Goal: Navigation & Orientation: Find specific page/section

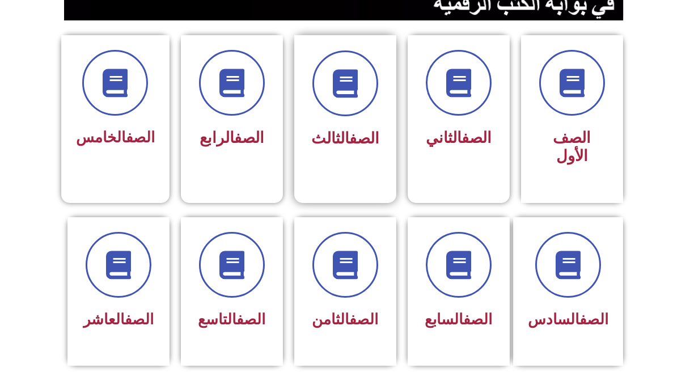
scroll to position [292, 0]
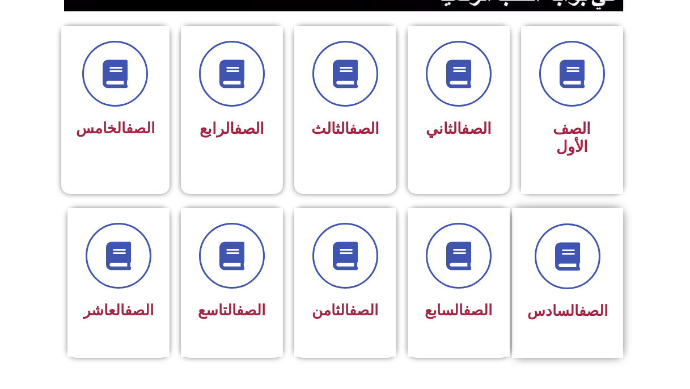
click at [611, 243] on div "الصف السادس" at bounding box center [567, 283] width 111 height 150
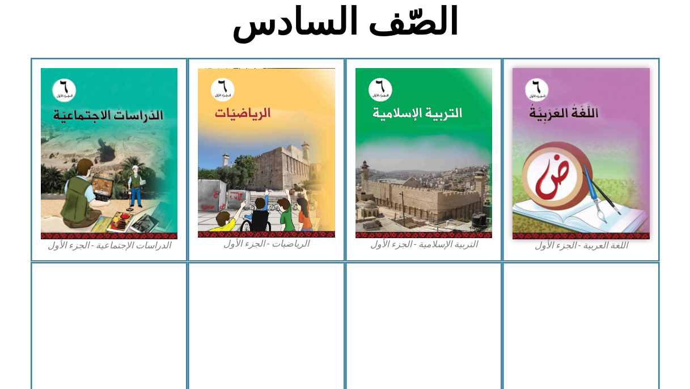
scroll to position [292, 0]
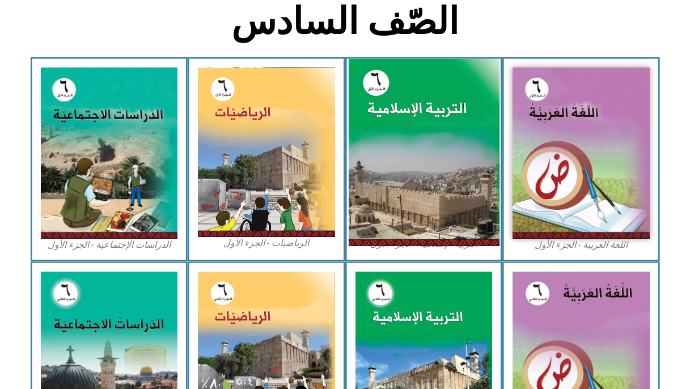
click at [472, 221] on img at bounding box center [423, 153] width 151 height 188
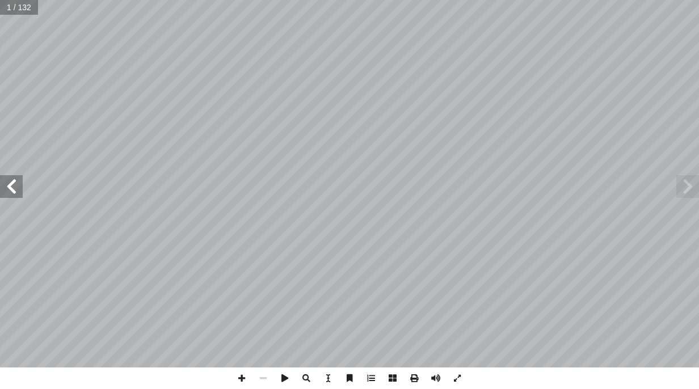
click at [14, 195] on span at bounding box center [11, 186] width 23 height 23
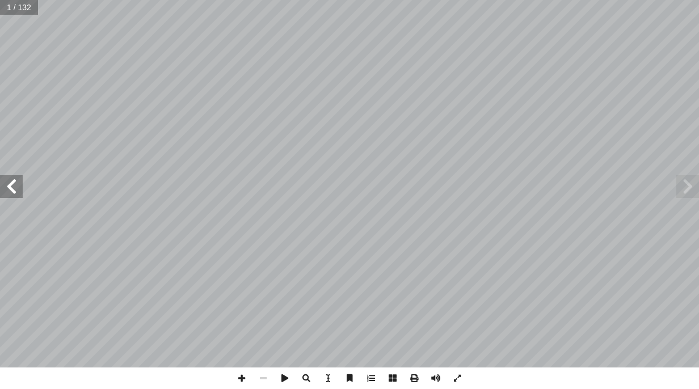
click at [15, 188] on span at bounding box center [11, 186] width 23 height 23
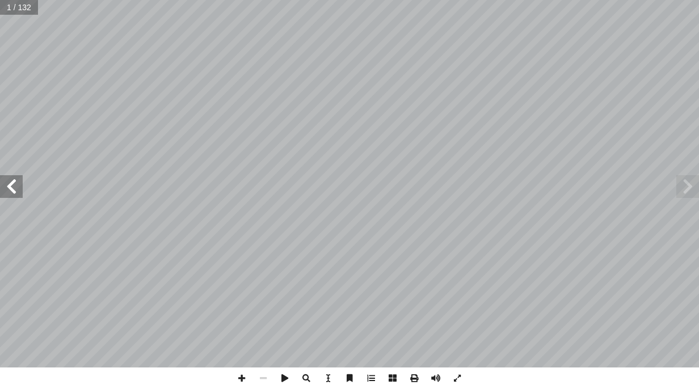
click at [15, 188] on span at bounding box center [11, 186] width 23 height 23
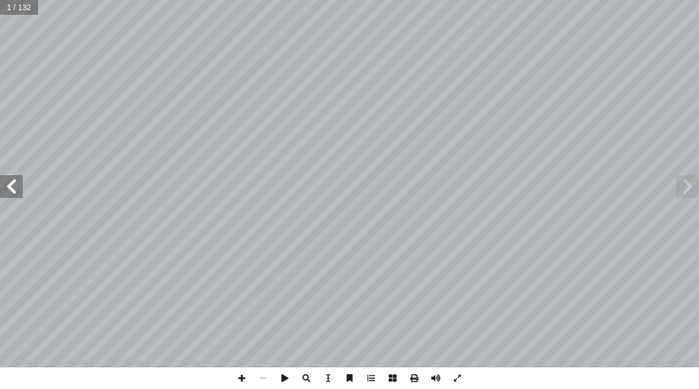
click at [15, 188] on span at bounding box center [11, 186] width 23 height 23
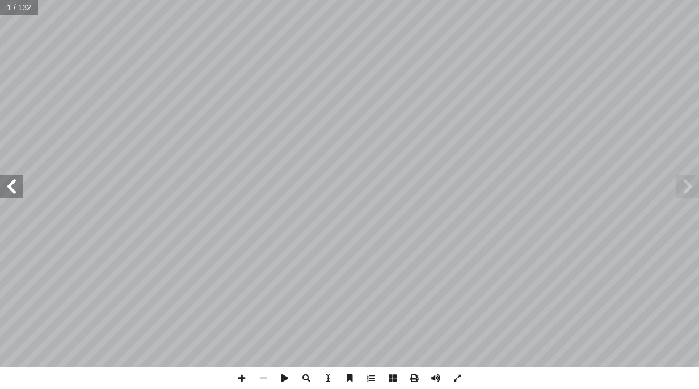
click at [15, 188] on span at bounding box center [11, 186] width 23 height 23
click at [12, 192] on span at bounding box center [11, 186] width 23 height 23
click at [14, 189] on span at bounding box center [11, 186] width 23 height 23
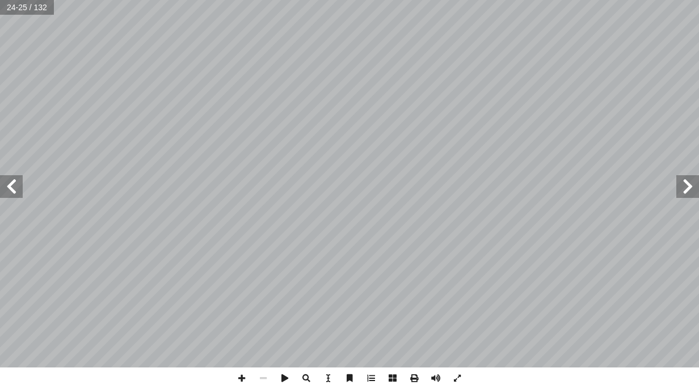
click at [13, 190] on span at bounding box center [11, 186] width 23 height 23
click at [10, 192] on span at bounding box center [11, 186] width 23 height 23
click at [4, 178] on span at bounding box center [11, 186] width 23 height 23
click at [246, 381] on span at bounding box center [242, 379] width 22 height 22
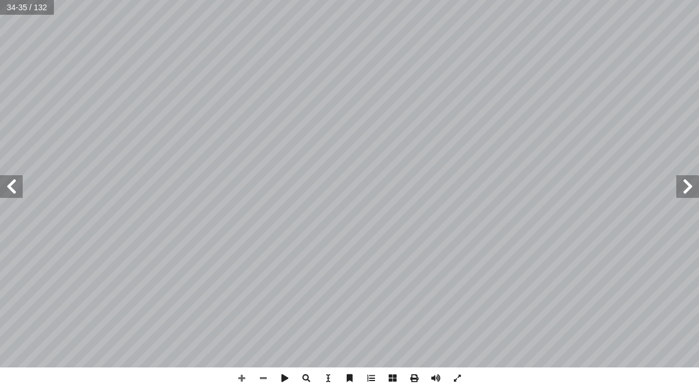
click at [10, 195] on span at bounding box center [11, 186] width 23 height 23
click at [278, 0] on html "الصفحة الرئيسية الصف الأول الصف الثاني الصف الثالث الصف الرابع الصف الخامس الصف…" at bounding box center [349, 51] width 699 height 103
